Goal: Information Seeking & Learning: Learn about a topic

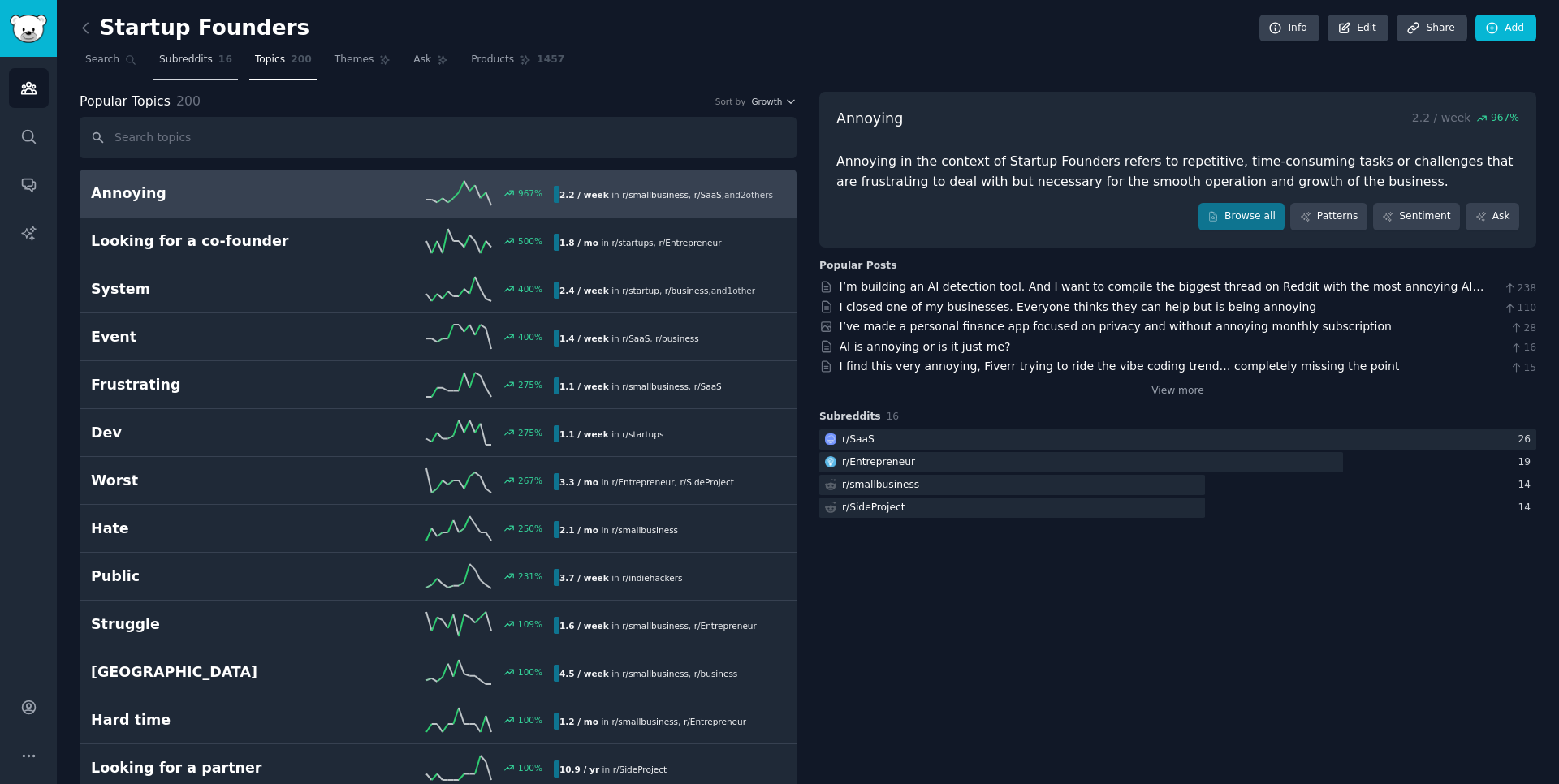
click at [197, 68] on link "Subreddits 16" at bounding box center [195, 64] width 84 height 33
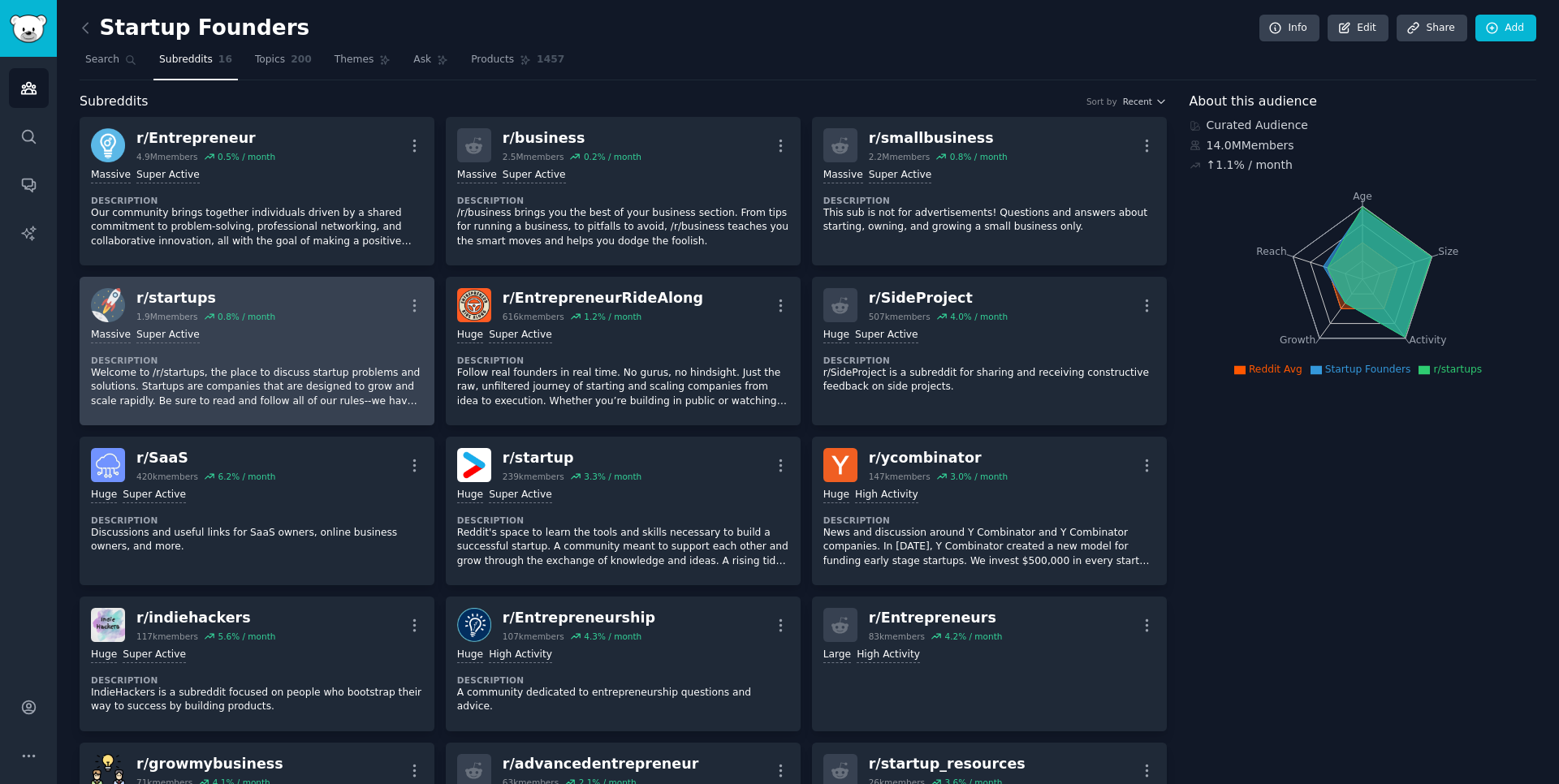
click at [176, 299] on div "r/ startups" at bounding box center [206, 298] width 139 height 20
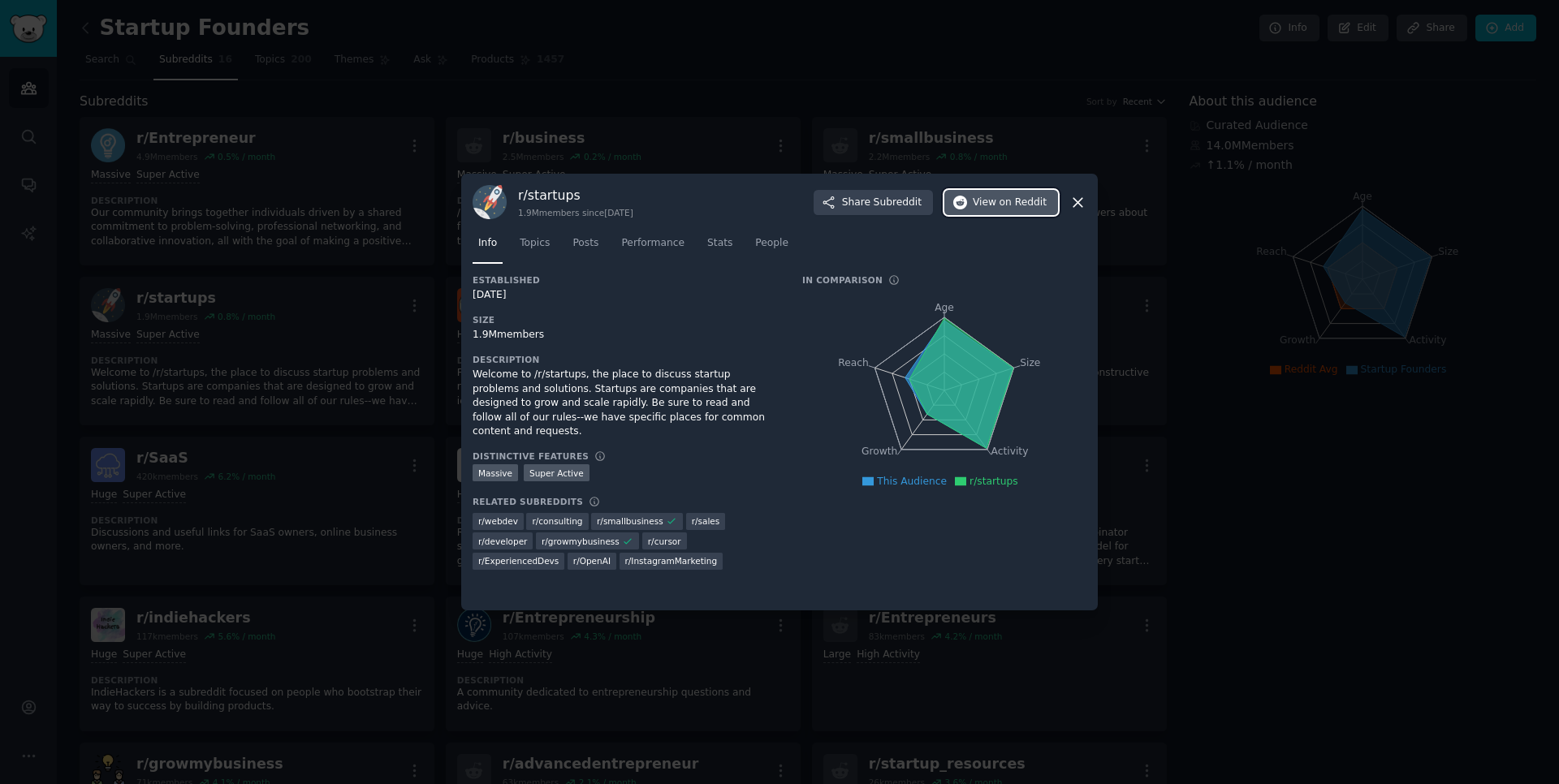
click at [993, 207] on span "View on Reddit" at bounding box center [1009, 203] width 74 height 15
click at [1077, 203] on icon at bounding box center [1077, 202] width 9 height 9
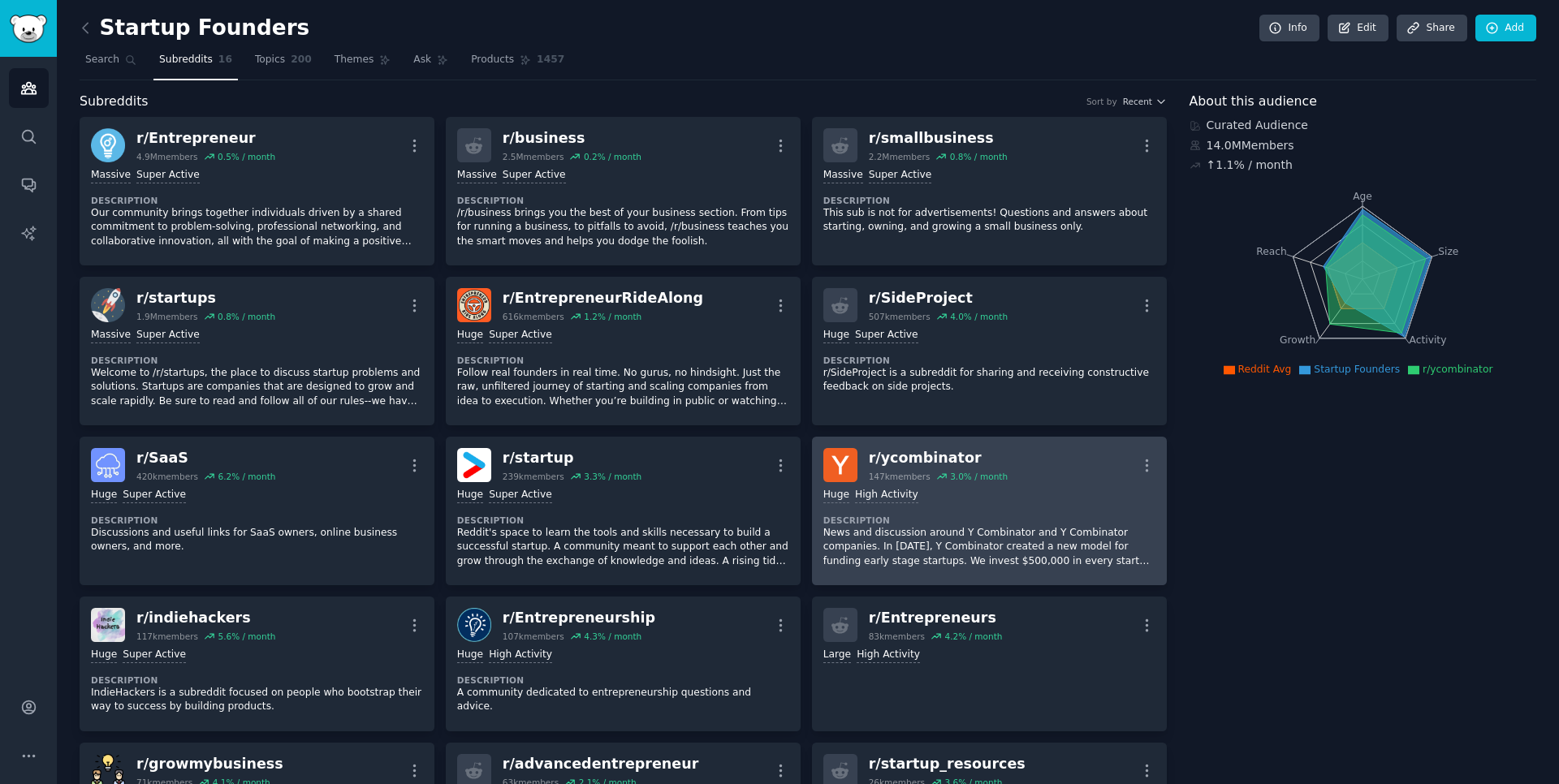
click at [896, 447] on link "r/ ycombinator 147k members 3.0 % / month More Huge High Activity Description N…" at bounding box center [989, 511] width 355 height 148
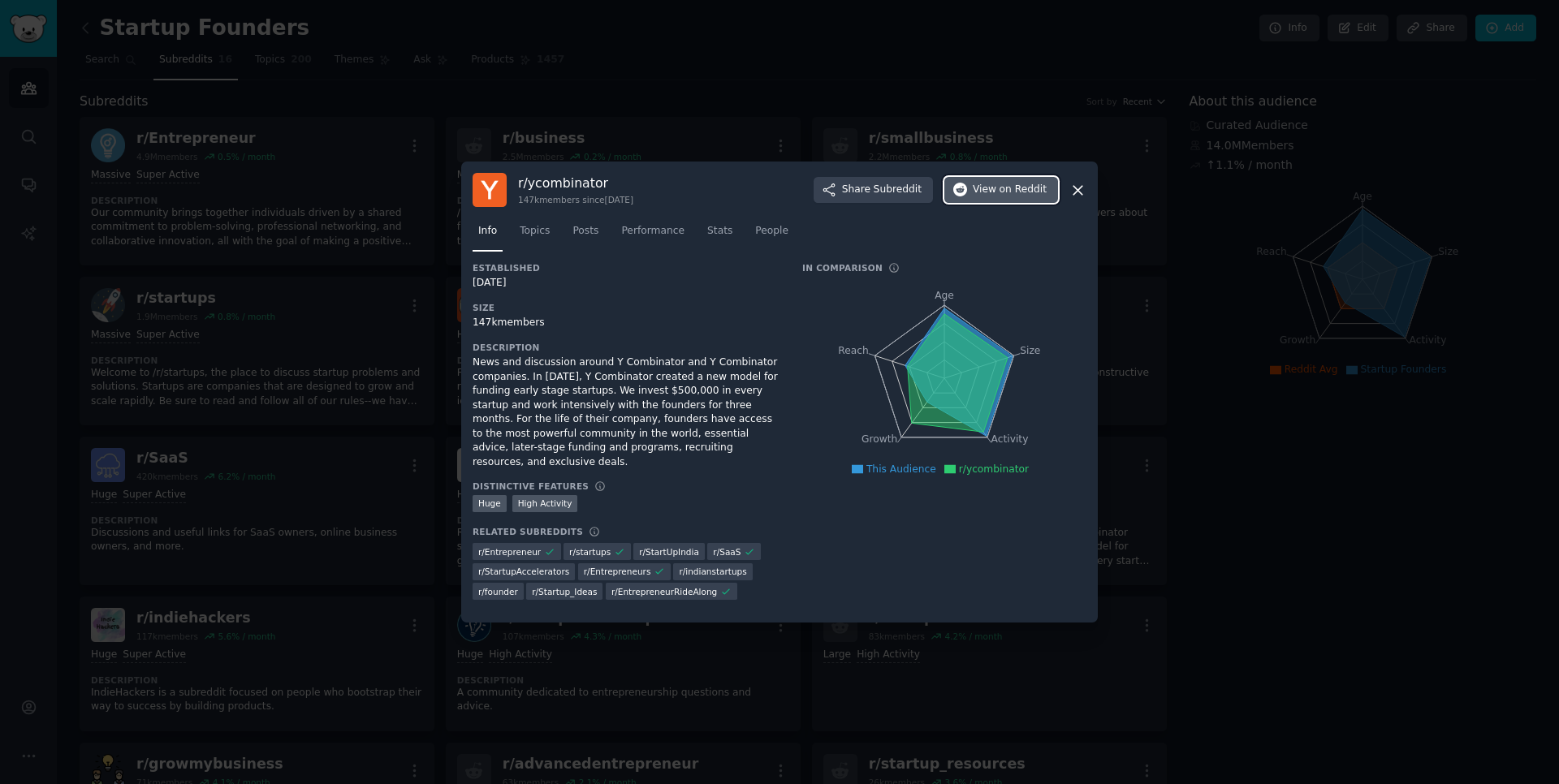
click at [1007, 197] on span "on Reddit" at bounding box center [1023, 189] width 48 height 15
click at [996, 197] on span "View on Reddit" at bounding box center [1009, 189] width 74 height 15
click at [1071, 199] on icon at bounding box center [1078, 191] width 17 height 17
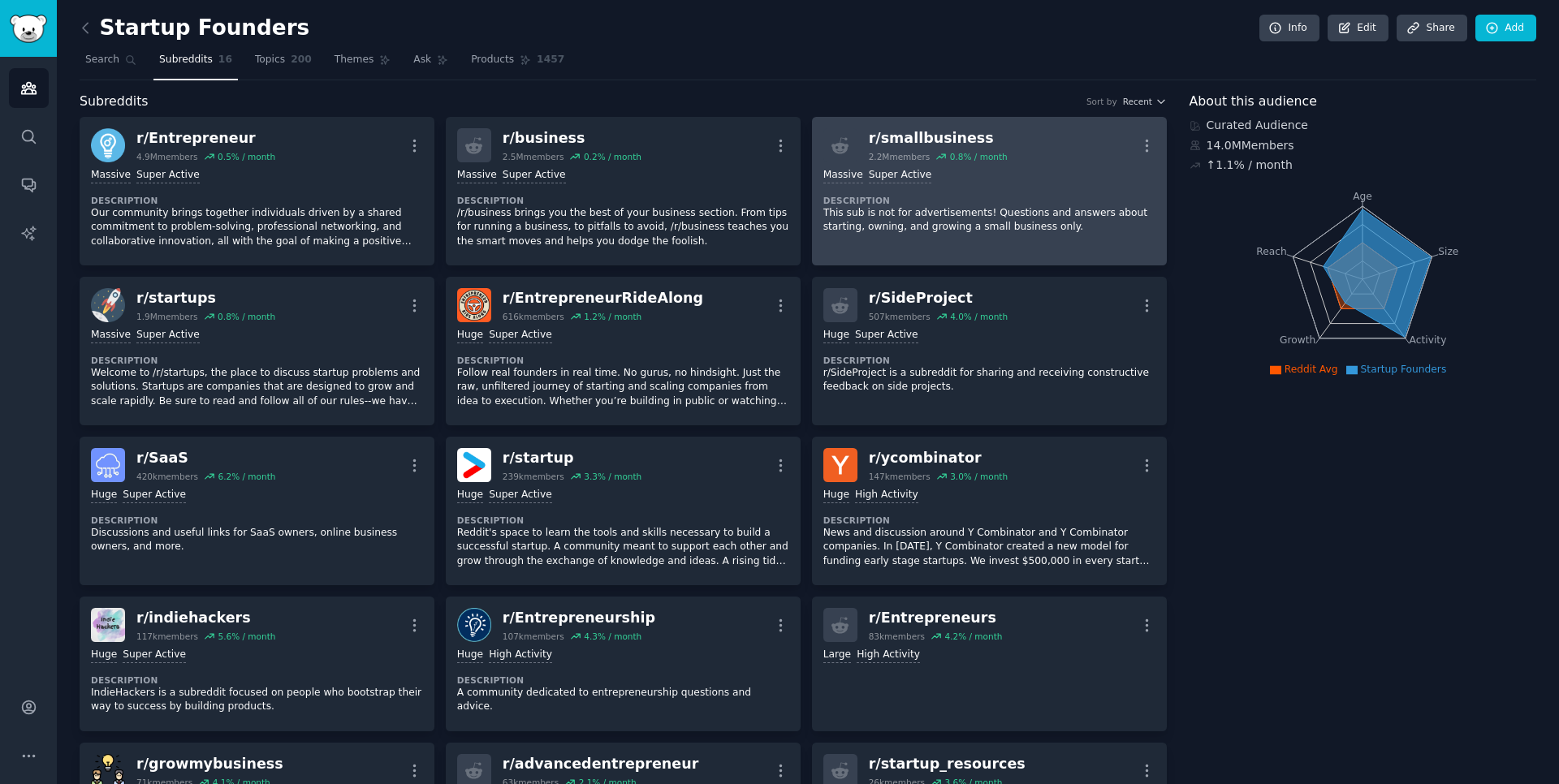
click at [1007, 207] on p "This sub is not for advertisements! Questions and answers about starting, ownin…" at bounding box center [989, 220] width 332 height 28
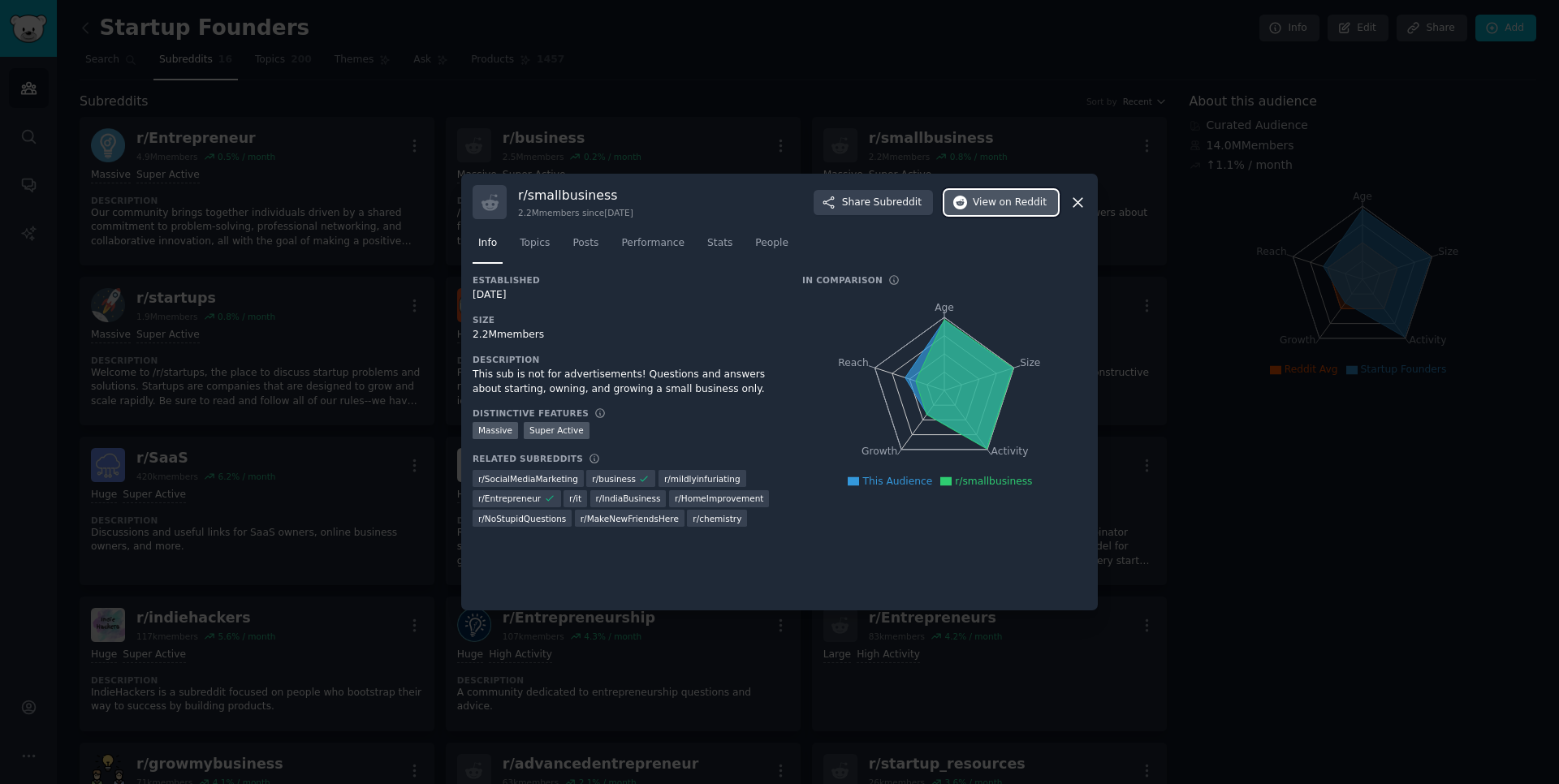
click at [1004, 205] on span "on Reddit" at bounding box center [1023, 203] width 48 height 15
click at [1080, 202] on icon at bounding box center [1078, 203] width 17 height 17
